Goal: Information Seeking & Learning: Learn about a topic

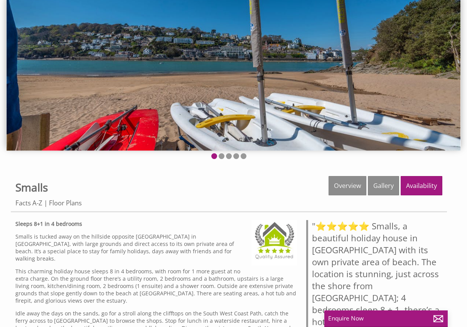
scroll to position [60, 0]
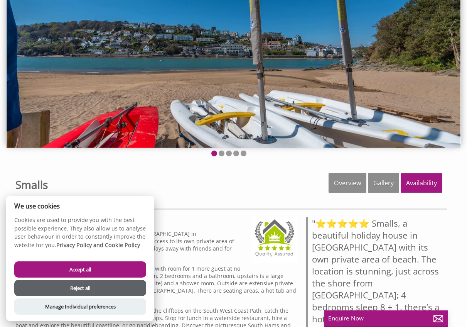
click at [109, 267] on button "Accept all" at bounding box center [80, 269] width 132 height 16
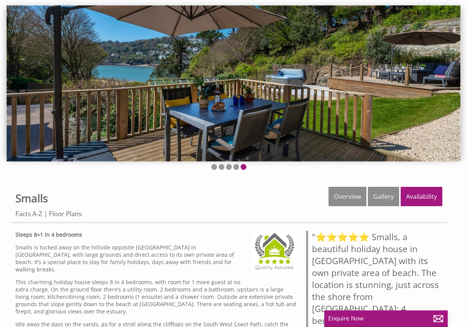
scroll to position [21, 0]
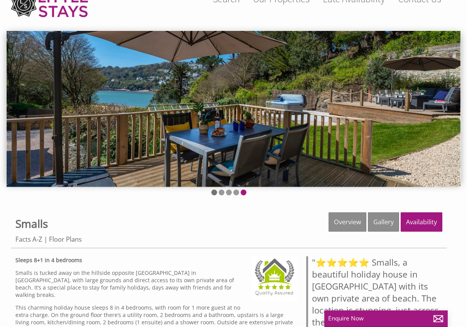
click at [215, 191] on li at bounding box center [214, 192] width 6 height 6
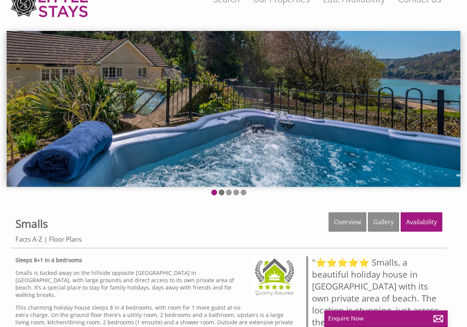
click at [222, 192] on li at bounding box center [222, 192] width 6 height 6
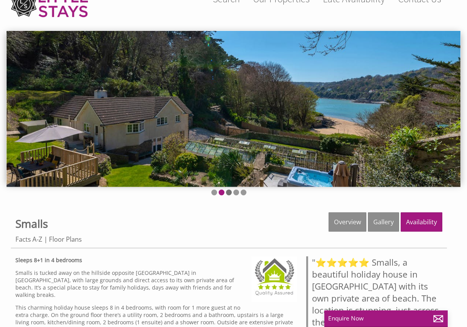
click at [228, 192] on li at bounding box center [229, 192] width 6 height 6
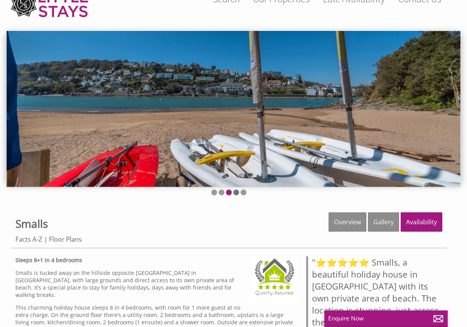
click at [238, 192] on li at bounding box center [236, 192] width 6 height 6
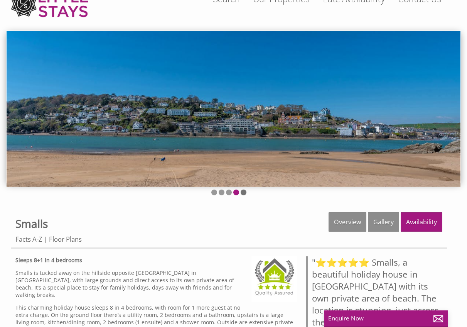
click at [245, 192] on li at bounding box center [244, 192] width 6 height 6
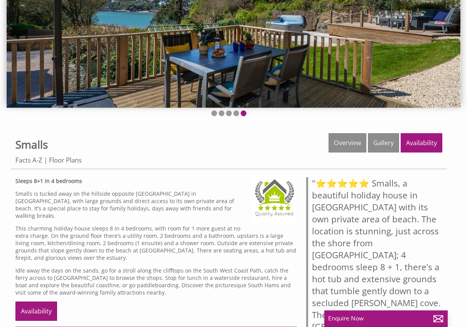
scroll to position [98, 0]
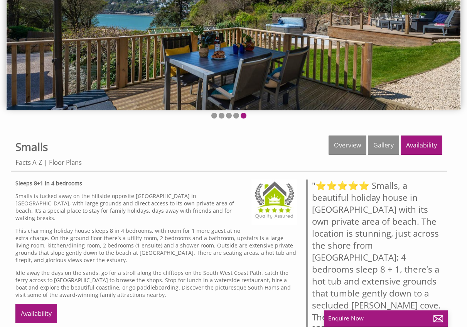
drag, startPoint x: 72, startPoint y: 163, endPoint x: 93, endPoint y: 162, distance: 20.5
click at [72, 163] on link "Floor Plans" at bounding box center [65, 162] width 33 height 9
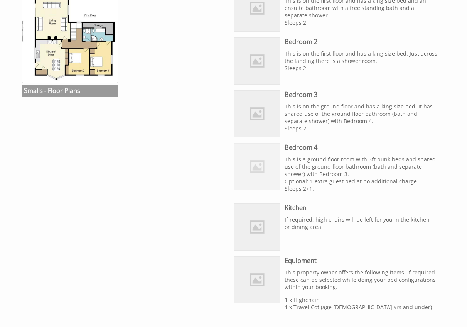
scroll to position [316, 0]
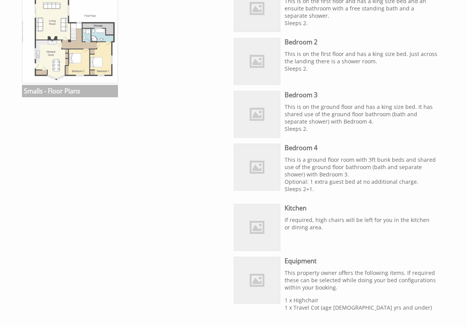
click at [83, 95] on h3 "Smalls - Floor Plans" at bounding box center [70, 91] width 96 height 12
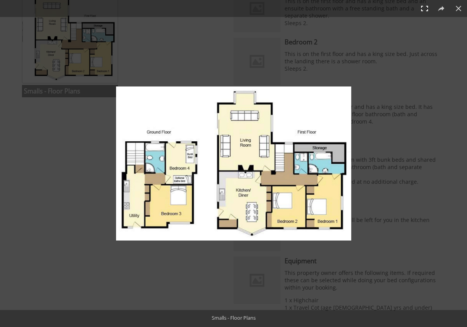
drag, startPoint x: 457, startPoint y: 8, endPoint x: 424, endPoint y: 5, distance: 32.9
click at [456, 8] on button at bounding box center [458, 8] width 17 height 17
